Goal: Task Accomplishment & Management: Manage account settings

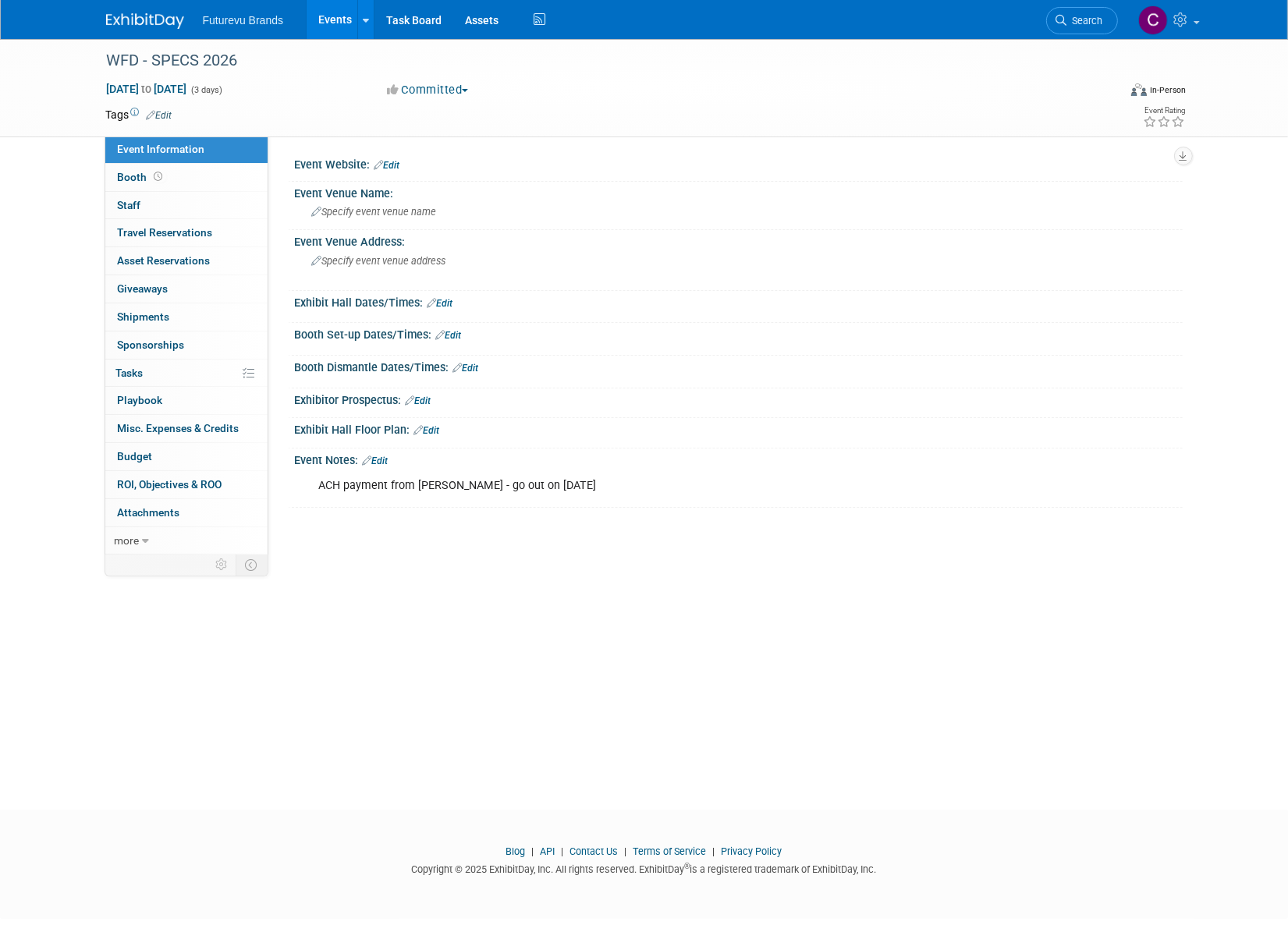
click at [331, 13] on link "Events" at bounding box center [334, 19] width 57 height 39
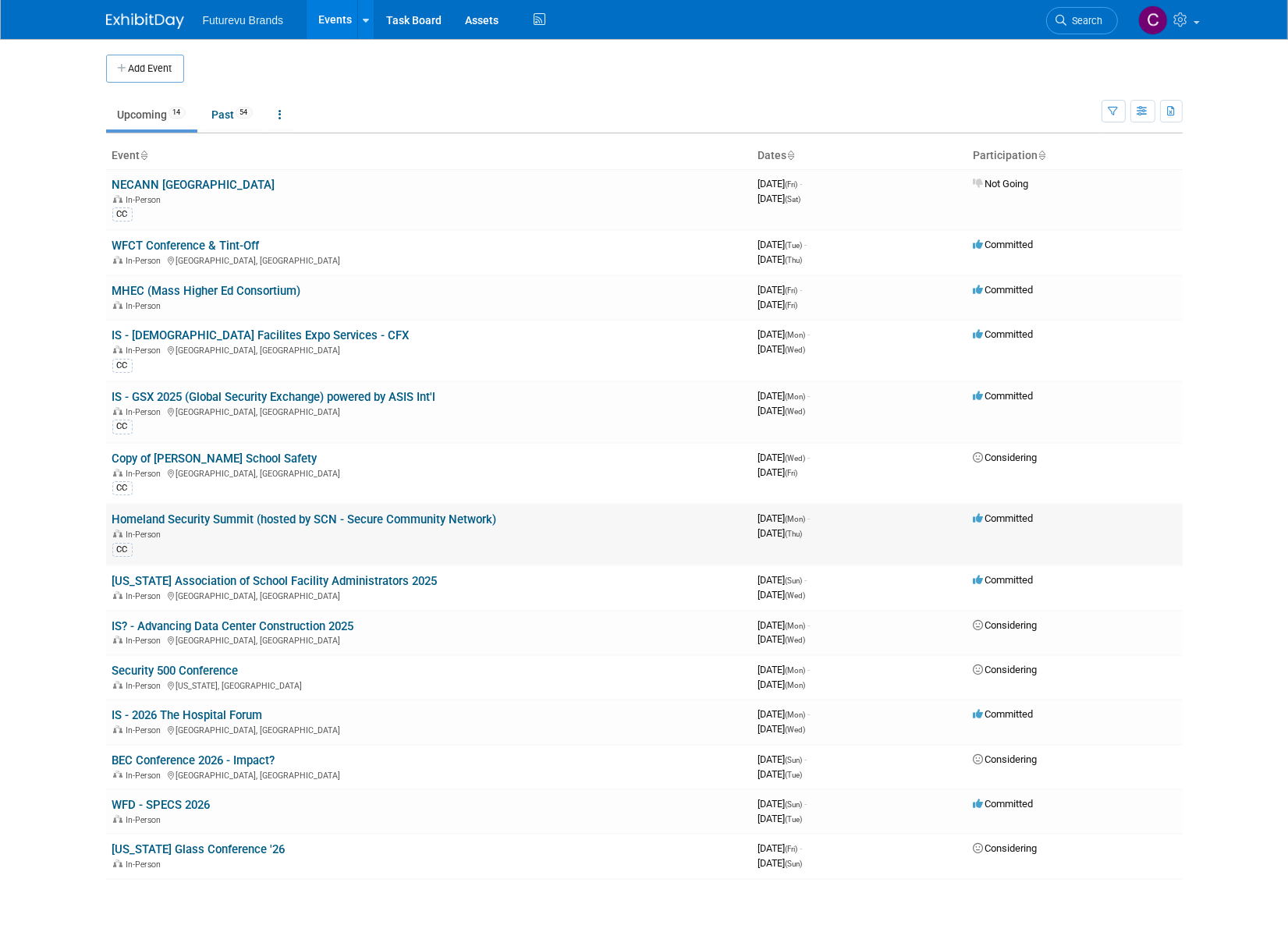
click at [213, 520] on link "Homeland Security Summit (hosted by SCN - Secure Community Network)" at bounding box center [304, 519] width 385 height 14
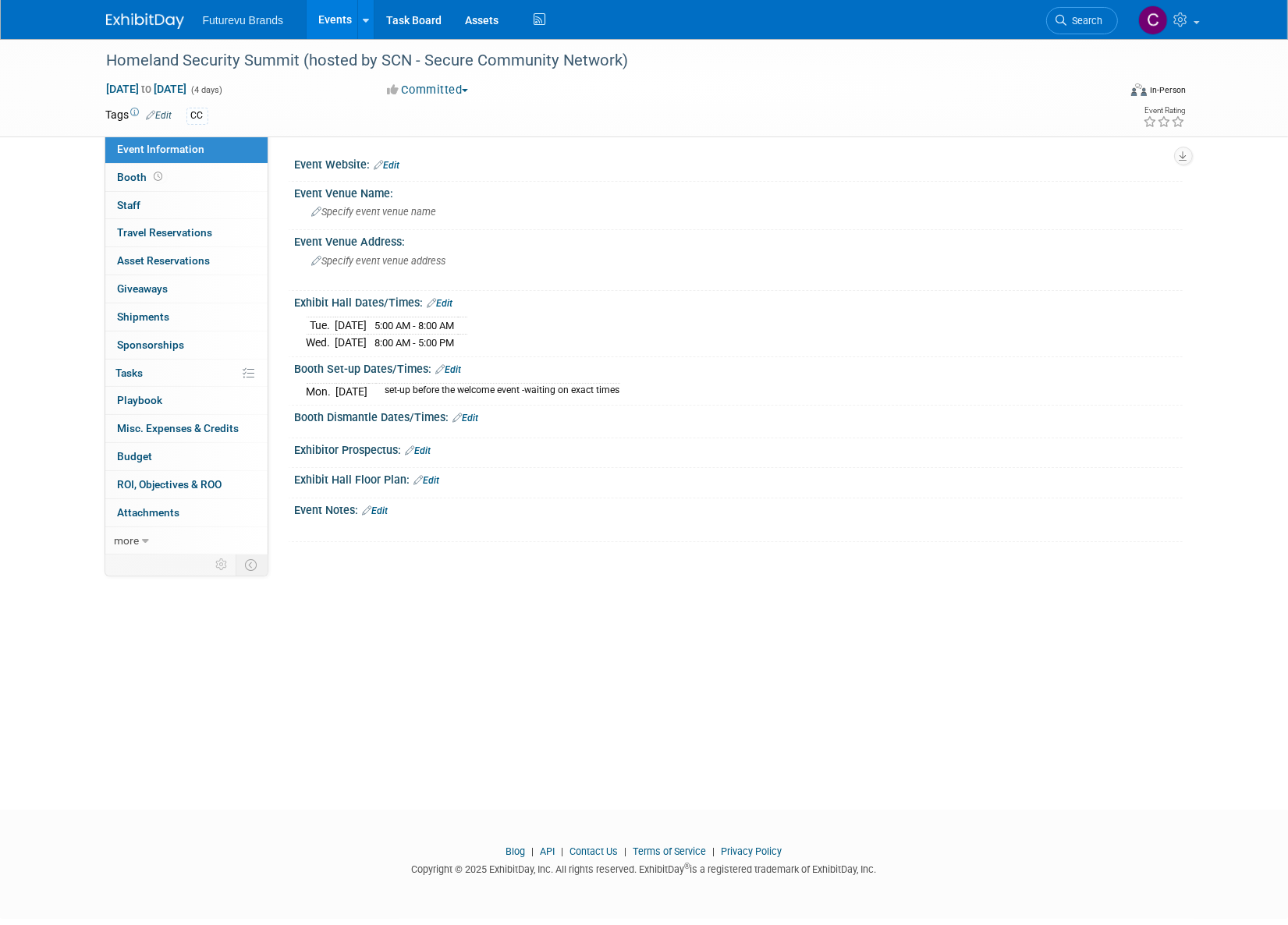
click at [165, 116] on link "Edit" at bounding box center [159, 115] width 26 height 11
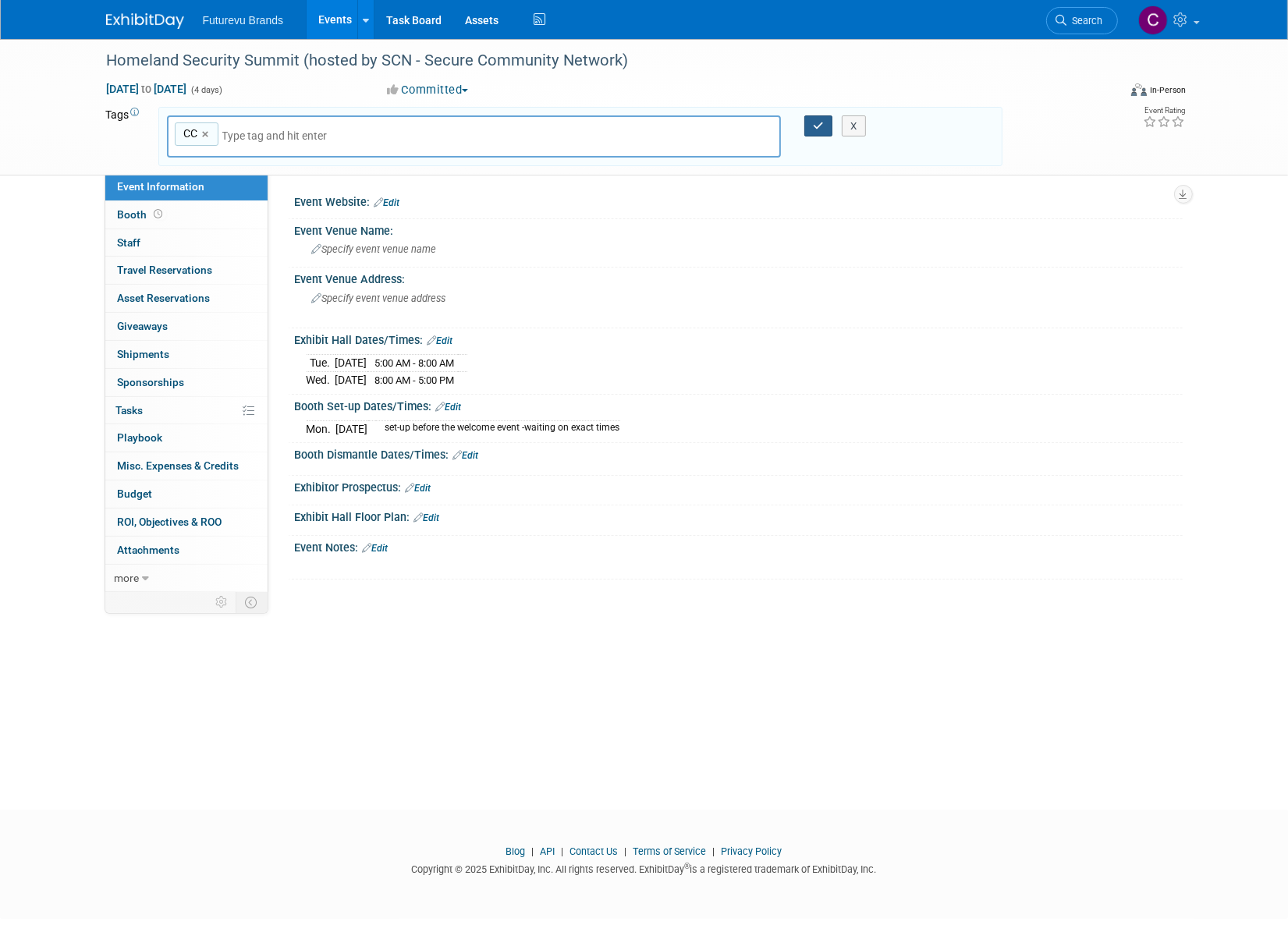
click at [817, 131] on button "button" at bounding box center [819, 126] width 28 height 22
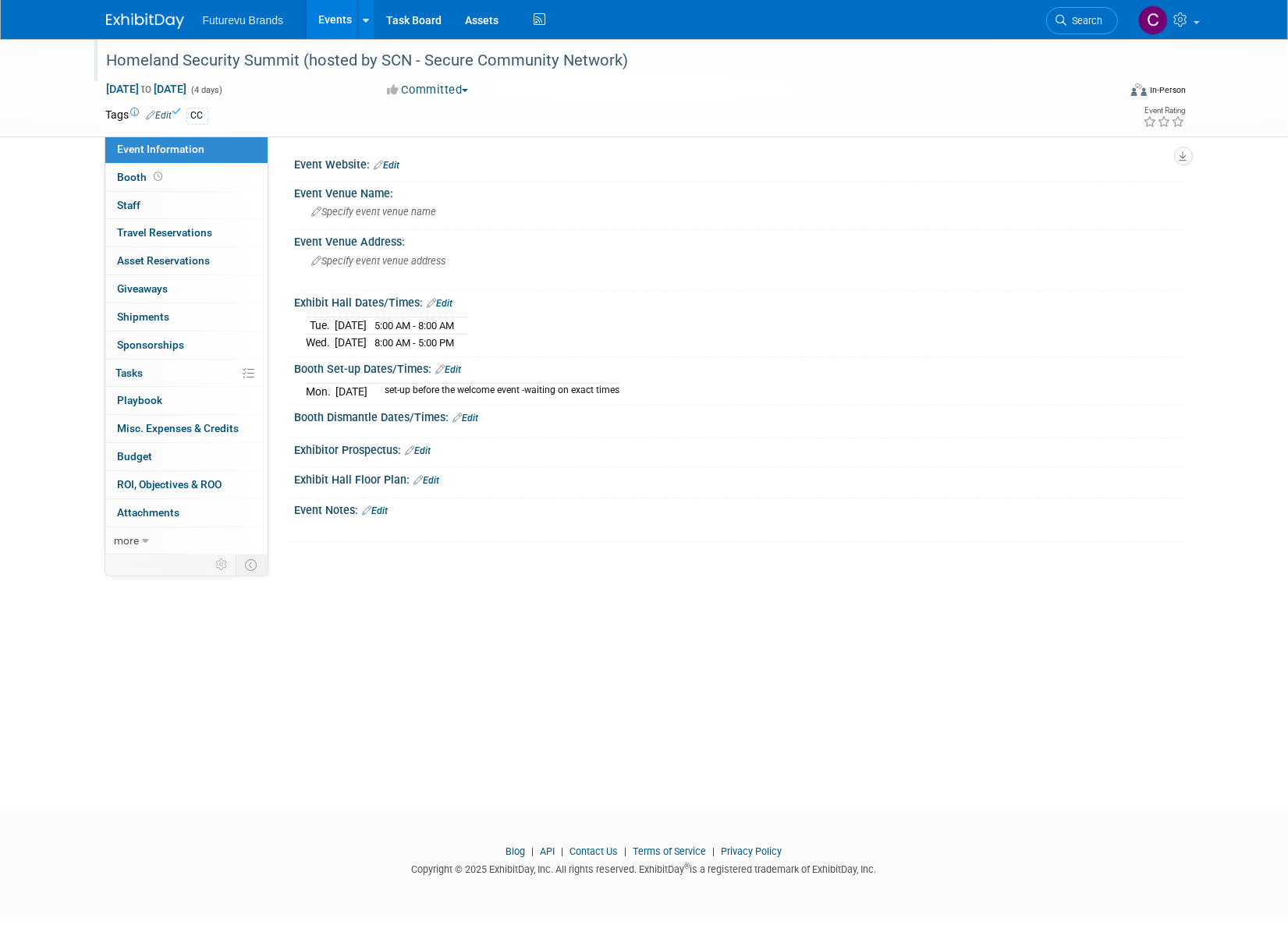
click at [108, 60] on div "Homeland Security Summit (hosted by SCN - Secure Community Network)" at bounding box center [598, 61] width 994 height 28
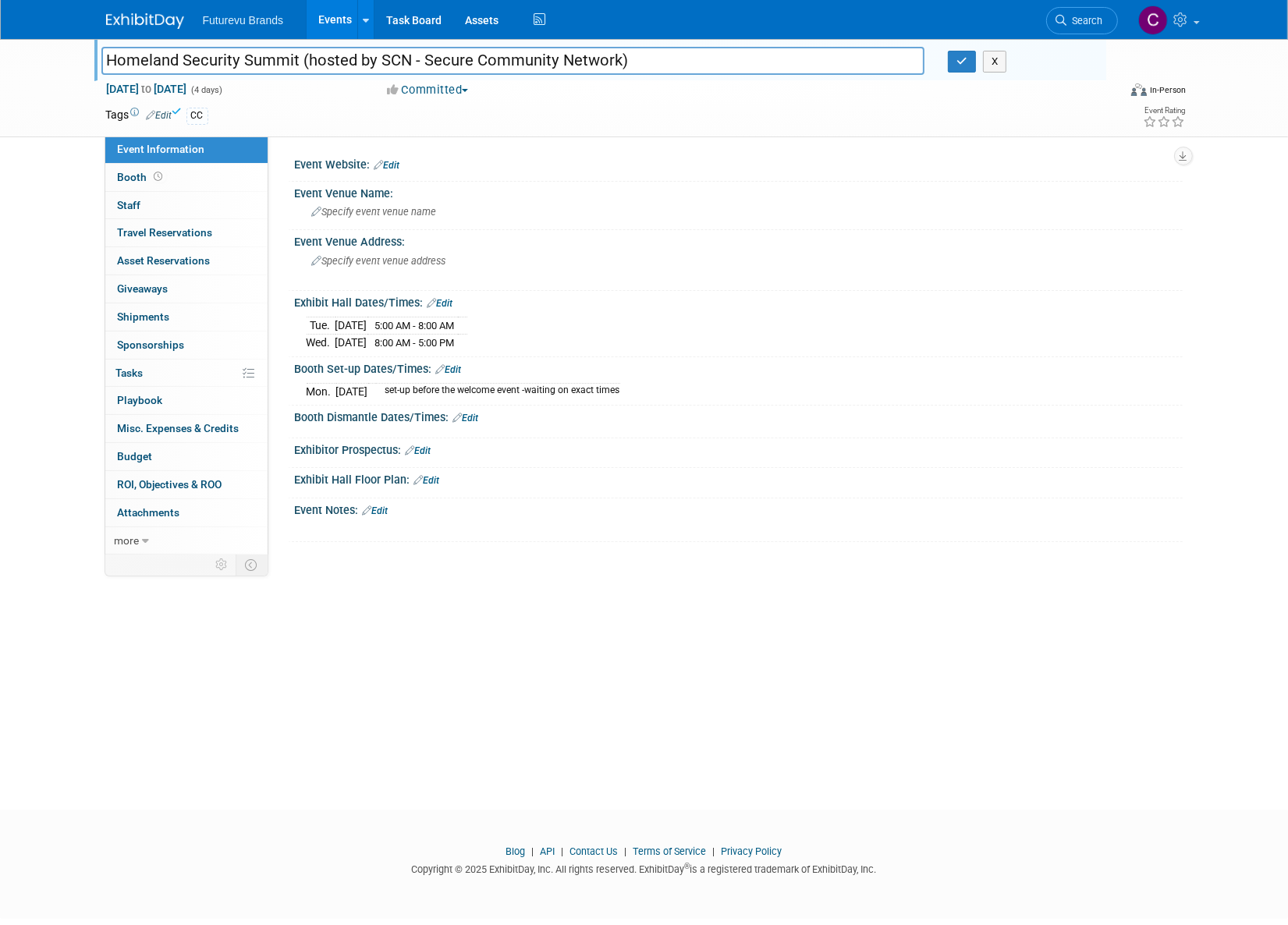
click at [109, 63] on input "Homeland Security Summit (hosted by SCN - Secure Community Network)" at bounding box center [513, 60] width 824 height 27
type input "IS - Homeland Security Summit (hosted by SCN - Secure Community Network)"
click at [961, 61] on icon "button" at bounding box center [962, 61] width 11 height 10
